Goal: Task Accomplishment & Management: Use online tool/utility

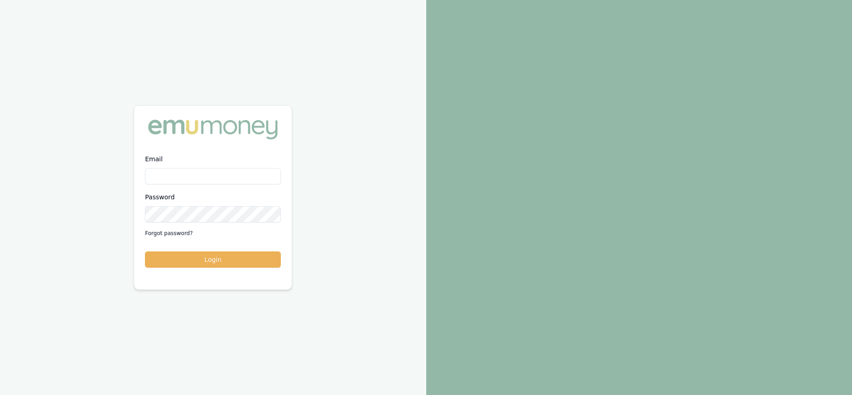
click at [237, 175] on input "Email" at bounding box center [213, 176] width 136 height 16
type input "[PERSON_NAME][EMAIL_ADDRESS][DOMAIN_NAME]"
click at [145, 251] on button "Login" at bounding box center [213, 259] width 136 height 16
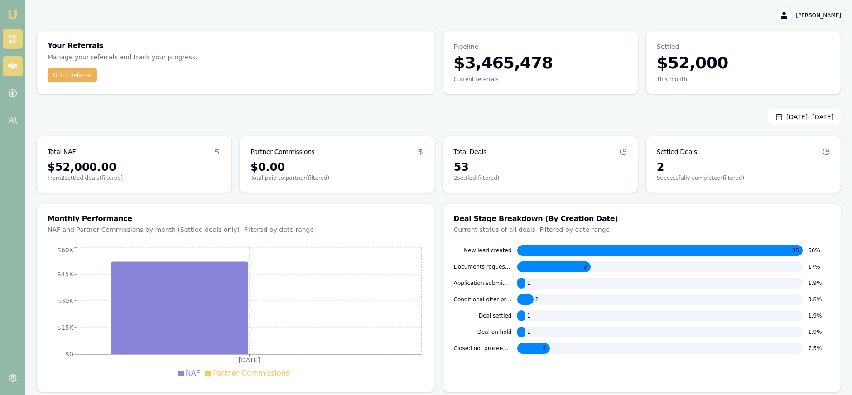
click at [22, 61] on link at bounding box center [13, 66] width 20 height 20
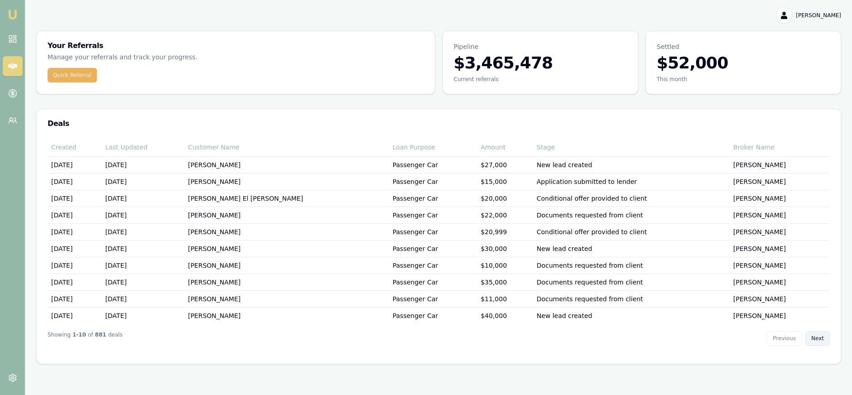
click at [813, 337] on button "Next" at bounding box center [817, 338] width 24 height 14
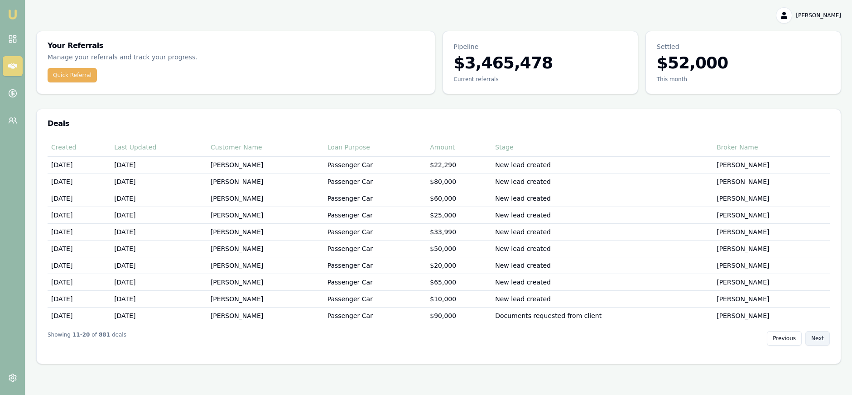
click at [813, 337] on button "Next" at bounding box center [817, 338] width 24 height 14
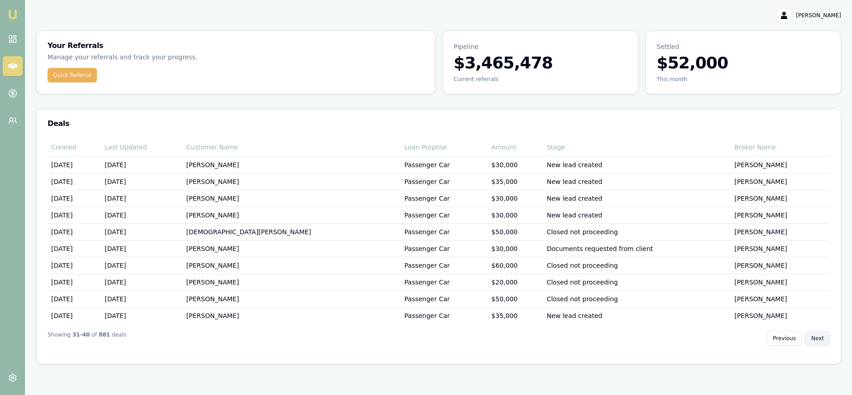
click at [813, 337] on button "Next" at bounding box center [817, 338] width 24 height 14
